Goal: Information Seeking & Learning: Learn about a topic

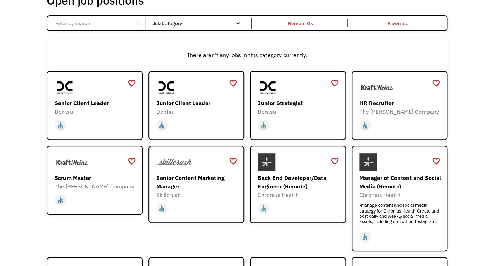
scroll to position [52, 0]
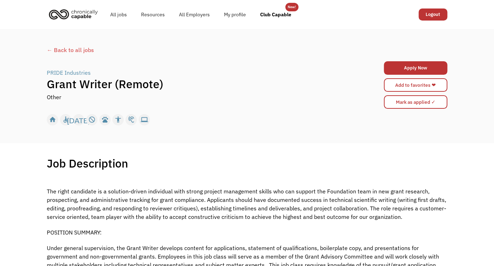
click at [97, 54] on div "← Back to all jobs" at bounding box center [247, 50] width 400 height 9
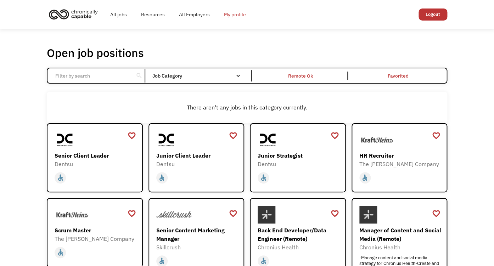
click at [253, 14] on link "My profile" at bounding box center [235, 14] width 36 height 23
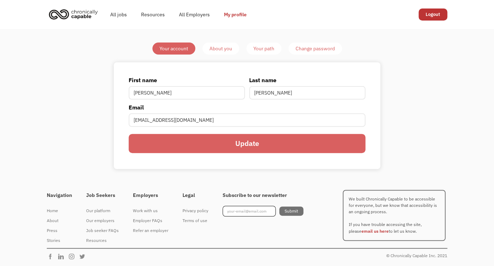
click at [220, 51] on div "About you" at bounding box center [220, 48] width 23 height 9
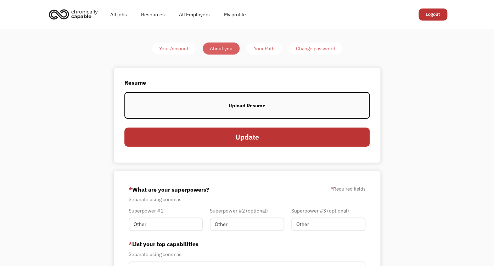
click at [274, 50] on div "Your Path" at bounding box center [264, 48] width 21 height 9
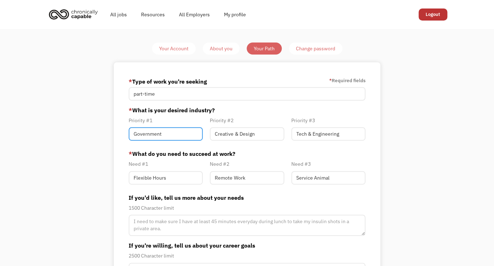
click at [186, 141] on input "Government" at bounding box center [166, 133] width 74 height 13
click at [196, 19] on link "All Employers" at bounding box center [194, 14] width 45 height 23
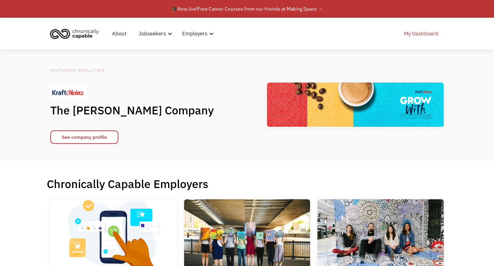
click at [436, 33] on link "My Dashboard" at bounding box center [421, 33] width 43 height 23
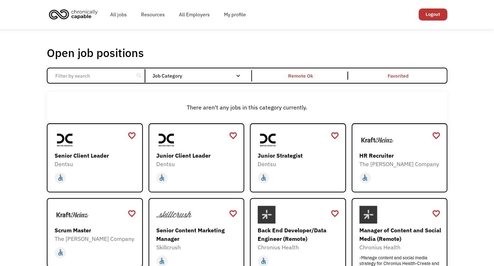
click at [297, 10] on div "All jobs Resources All Employers My profile Club Capable New! Logout" at bounding box center [247, 14] width 400 height 23
click at [290, 17] on div "All jobs Resources All Employers My profile Club Capable New! Logout" at bounding box center [247, 14] width 400 height 23
click at [161, 14] on link "Resources" at bounding box center [153, 14] width 38 height 23
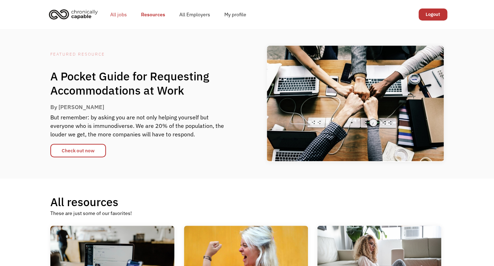
click at [123, 17] on link "All jobs" at bounding box center [118, 14] width 31 height 23
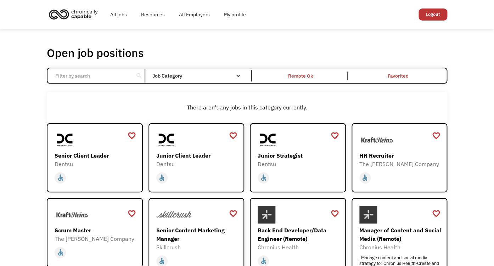
click at [298, 18] on div "All jobs Resources All Employers My profile Club Capable New! Logout" at bounding box center [247, 14] width 400 height 23
drag, startPoint x: 298, startPoint y: 18, endPoint x: 306, endPoint y: 18, distance: 8.2
click at [303, 18] on div "All jobs Resources All Employers My profile Club Capable New! Logout" at bounding box center [247, 14] width 400 height 23
click at [82, 15] on img "home" at bounding box center [73, 14] width 53 height 16
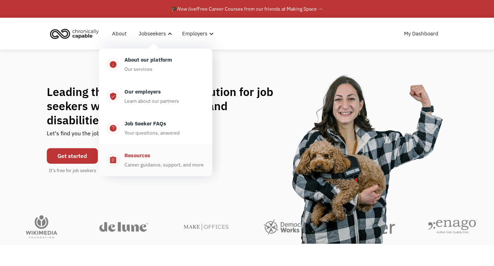
click at [184, 169] on div "Resources Career guidance, support, and more" at bounding box center [162, 160] width 85 height 18
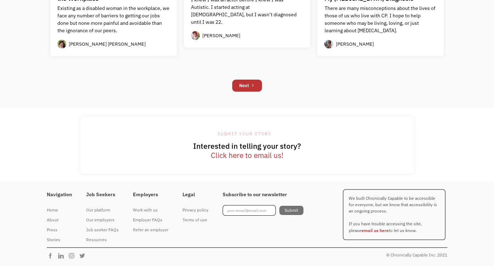
scroll to position [932, 0]
click at [108, 206] on div "Our platform" at bounding box center [102, 210] width 33 height 9
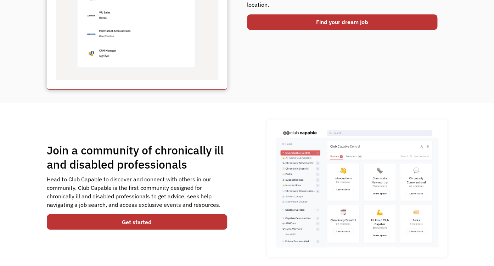
scroll to position [421, 0]
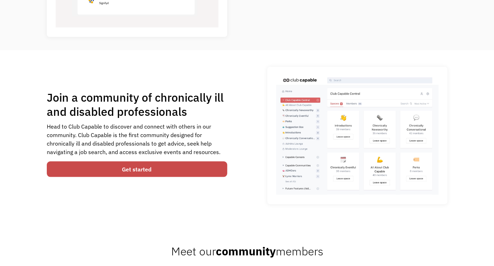
click at [132, 177] on link "Get started" at bounding box center [137, 169] width 180 height 16
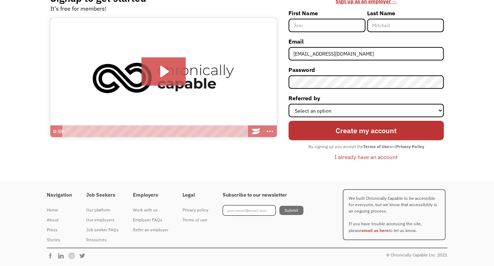
scroll to position [114, 0]
click at [390, 153] on div "I already have an account" at bounding box center [366, 157] width 63 height 9
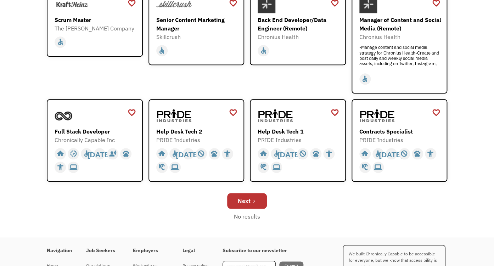
scroll to position [326, 0]
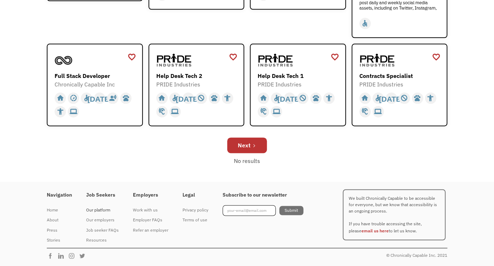
click at [116, 206] on div "Our platform" at bounding box center [102, 210] width 33 height 9
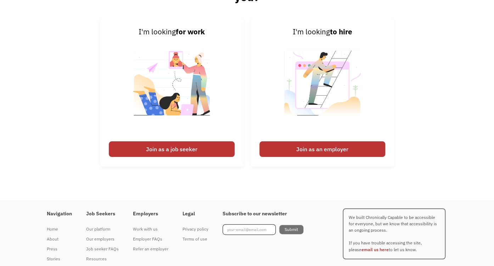
scroll to position [1004, 0]
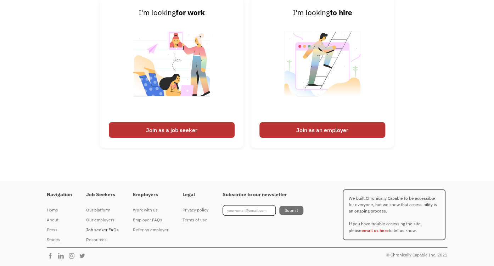
click at [97, 227] on div "Job seeker FAQs" at bounding box center [102, 230] width 33 height 9
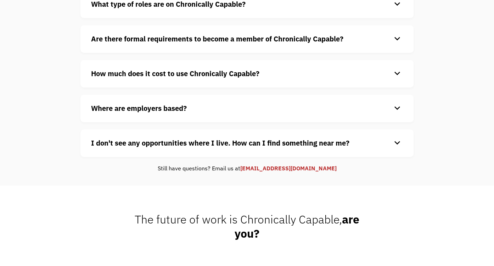
scroll to position [105, 0]
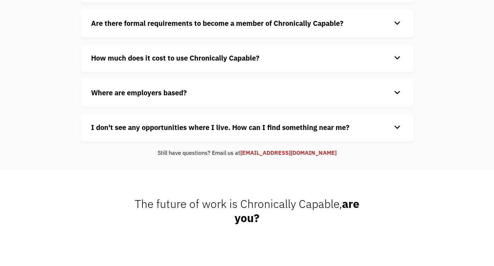
click at [171, 141] on div "I don't see any opportunities where I live. How can I find something near me? k…" at bounding box center [246, 128] width 333 height 28
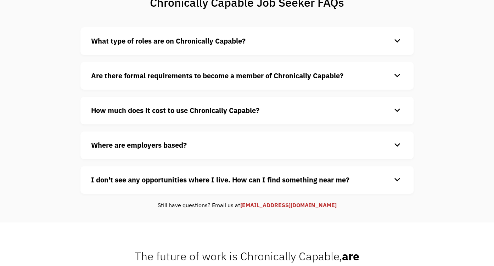
click at [172, 150] on strong "Where are employers based?" at bounding box center [139, 145] width 96 height 10
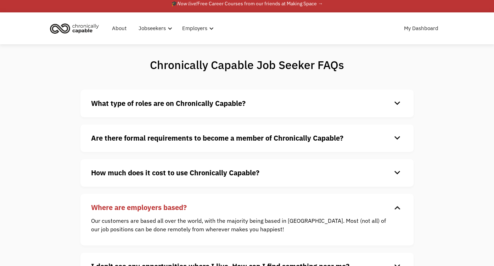
scroll to position [1, 0]
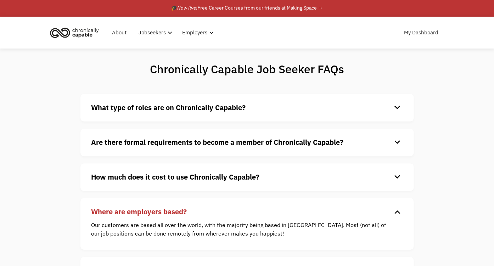
click at [167, 171] on div "What type of roles are on Chronically Capable? keyboard_arrow_down We offer a r…" at bounding box center [246, 189] width 333 height 191
click at [164, 182] on strong "How much does it cost to use Chronically Capable?" at bounding box center [175, 177] width 168 height 10
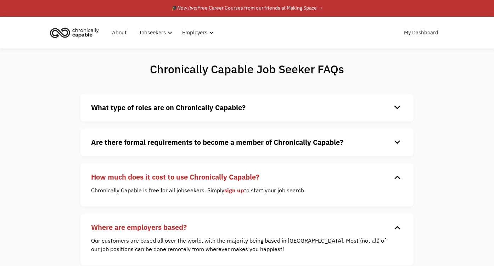
click at [175, 148] on h4 "Are there formal requirements to become a member of Chronically Capable?" at bounding box center [241, 142] width 300 height 11
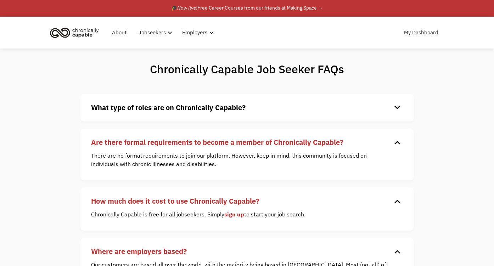
click at [187, 120] on div "What type of roles are on Chronically Capable? keyboard_arrow_down We offer a r…" at bounding box center [246, 108] width 333 height 28
click at [190, 112] on strong "What type of roles are on Chronically Capable?" at bounding box center [168, 108] width 154 height 10
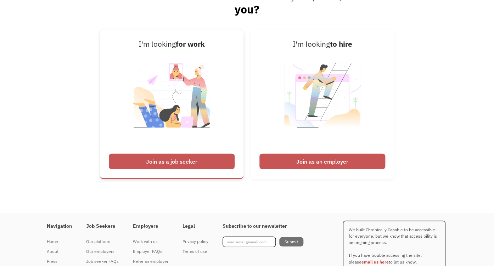
scroll to position [663, 0]
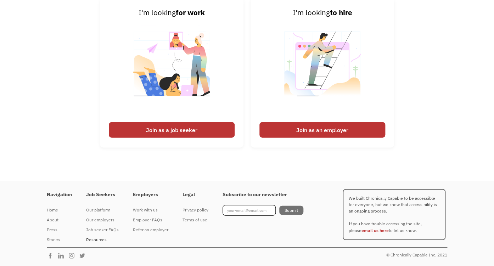
click at [111, 240] on div "Resources" at bounding box center [102, 240] width 33 height 9
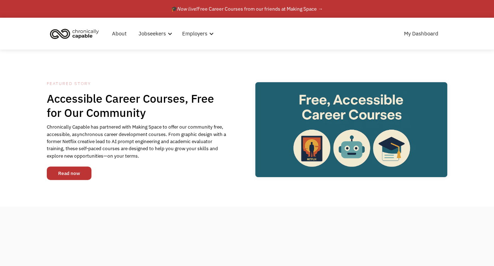
click at [65, 180] on link "Read now" at bounding box center [69, 173] width 45 height 13
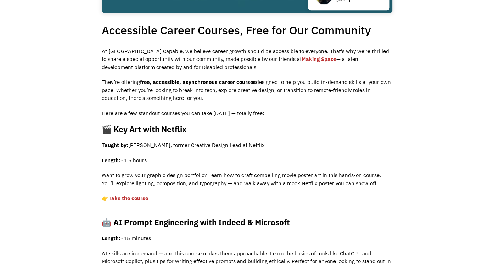
scroll to position [152, 0]
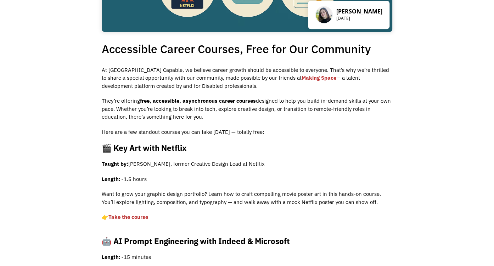
click at [302, 81] on link "Making Space" at bounding box center [319, 77] width 35 height 7
